Goal: Task Accomplishment & Management: Complete application form

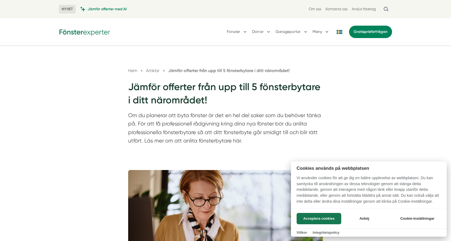
click at [360, 28] on div at bounding box center [225, 120] width 451 height 241
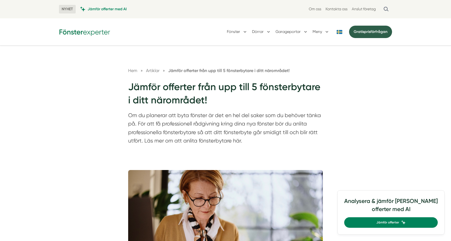
click at [370, 33] on link "Gratis prisförfrågan" at bounding box center [370, 32] width 43 height 12
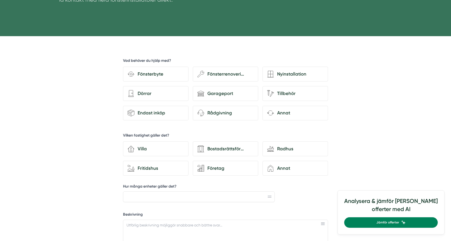
scroll to position [115, 0]
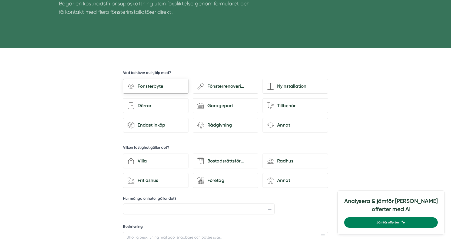
click at [171, 86] on div "Fönsterbyte" at bounding box center [158, 86] width 49 height 7
click at [0, 0] on input "Fönsterbyte" at bounding box center [0, 0] width 0 height 0
click at [138, 89] on div "Fönsterbyte" at bounding box center [158, 86] width 49 height 7
click at [0, 0] on input "Fönsterbyte" at bounding box center [0, 0] width 0 height 0
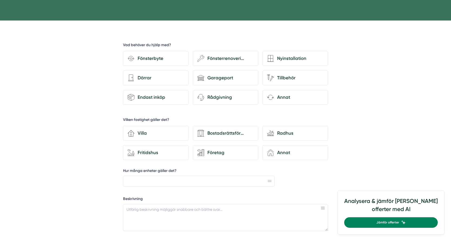
scroll to position [144, 0]
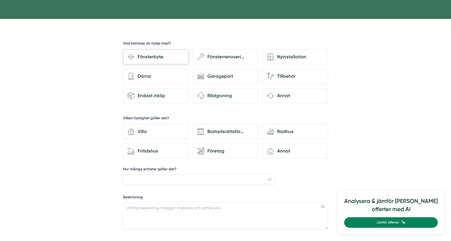
click at [161, 56] on div "Fönsterbyte" at bounding box center [158, 56] width 49 height 7
click at [0, 0] on input "Fönsterbyte" at bounding box center [0, 0] width 0 height 0
click at [159, 153] on div "Fritidshus" at bounding box center [158, 151] width 49 height 7
click at [0, 0] on input "house-nature Fritidshus" at bounding box center [0, 0] width 0 height 0
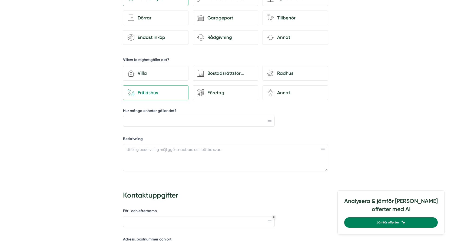
scroll to position [210, 0]
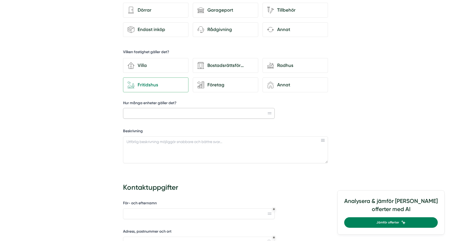
click at [158, 113] on input "Hur många enheter gäller det?" at bounding box center [199, 113] width 152 height 11
type input "2"
click at [158, 154] on textarea "Beskrivning" at bounding box center [225, 149] width 205 height 27
paste textarea "Hej, Vi har nyligen köpt ett fritidshus och planerar att byta fönster i vardags…"
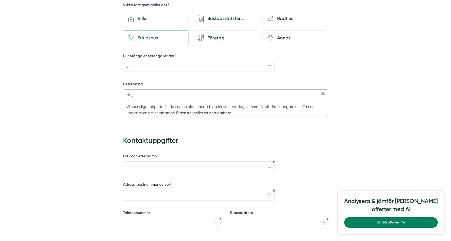
scroll to position [259, 0]
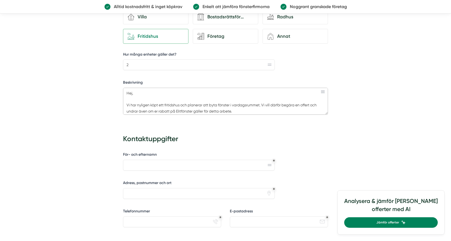
drag, startPoint x: 264, startPoint y: 111, endPoint x: 263, endPoint y: 102, distance: 8.7
click at [263, 102] on textarea "Hej, Vi har nyligen köpt ett fritidshus och planerar att byta fönster i vardags…" at bounding box center [225, 101] width 205 height 27
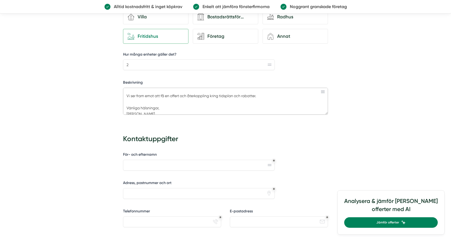
scroll to position [146, 0]
drag, startPoint x: 261, startPoint y: 91, endPoint x: 235, endPoint y: 90, distance: 25.7
click at [235, 90] on textarea "Hej, Vi har nyligen köpt ett fritidshus och planerar att byta fönster i vardags…" at bounding box center [225, 101] width 205 height 27
type textarea "Hej, Vi har nyligen köpt ett fritidshus och planerar att byta fönster i vardags…"
click at [93, 130] on div "d35abcdf-8317-4fc9-a841-90f623c1ce98 Vad behöver du hjälp med? Fönsterbyte wenc…" at bounding box center [225, 151] width 265 height 495
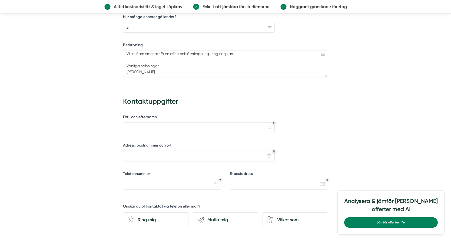
scroll to position [307, 0]
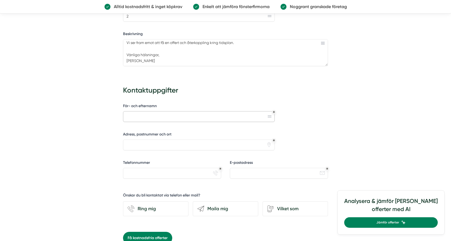
click at [156, 113] on input "För- och efternamn" at bounding box center [199, 116] width 152 height 11
type input "a"
type input "[PERSON_NAME]"
type input "Tobo 25, 63504 Eskilstuna"
click at [143, 186] on div "För- och efternamn [PERSON_NAME] Adress, postnummer och ort Tobo 25, 63504 Eski…" at bounding box center [225, 166] width 205 height 130
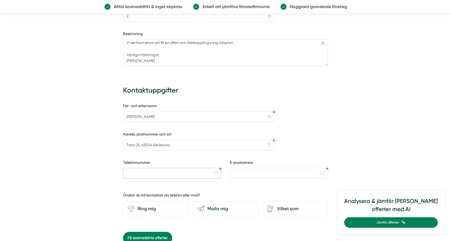
click at [148, 178] on input "Telefonnummer" at bounding box center [172, 173] width 98 height 11
type input "0706664601"
click at [259, 169] on input "E-postadress" at bounding box center [279, 173] width 98 height 11
type input "[EMAIL_ADDRESS][DOMAIN_NAME]"
click at [346, 122] on div "d35abcdf-8317-4fc9-a841-90f623c1ce98 Vad behöver du hjälp med? Fönsterbyte wenc…" at bounding box center [225, 102] width 265 height 495
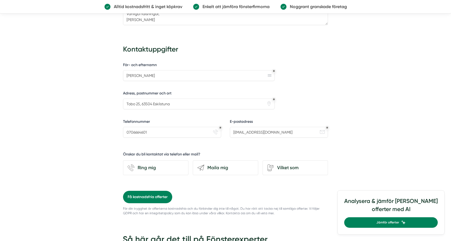
scroll to position [353, 0]
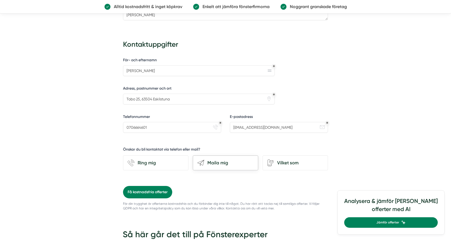
click at [212, 168] on div "send-email Maila mig" at bounding box center [225, 163] width 65 height 15
click at [0, 0] on input "send-email Maila mig" at bounding box center [0, 0] width 0 height 0
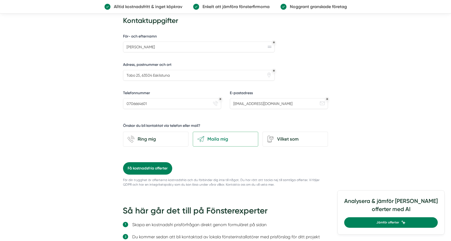
scroll to position [389, 0]
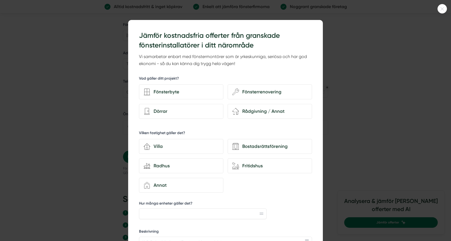
click at [441, 9] on icon at bounding box center [441, 8] width 9 height 3
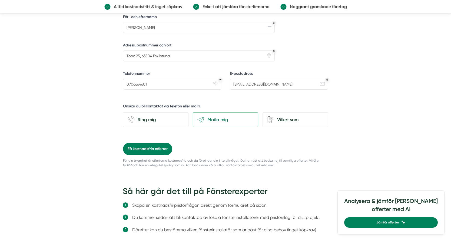
scroll to position [397, 0]
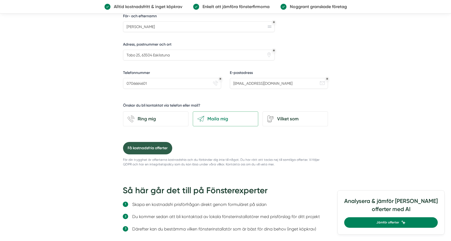
click at [161, 150] on button "Få kostnadsfria offerter" at bounding box center [147, 148] width 49 height 12
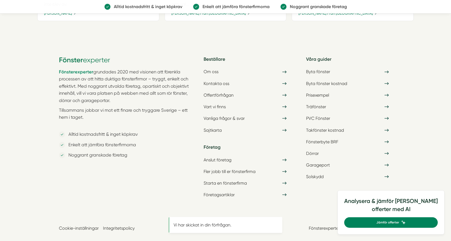
scroll to position [0, 0]
